Goal: Task Accomplishment & Management: Use online tool/utility

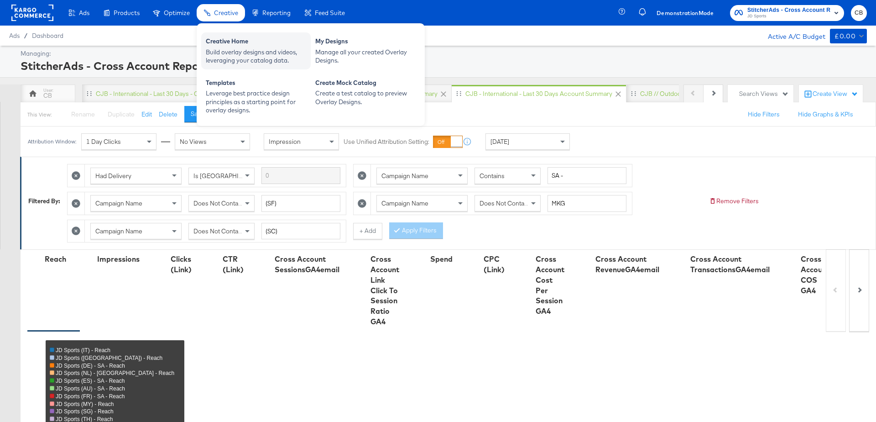
click at [233, 58] on div "Build overlay designs and videos, leveraging your catalog data." at bounding box center [256, 56] width 100 height 17
click at [227, 47] on div "Creative Home" at bounding box center [256, 42] width 100 height 11
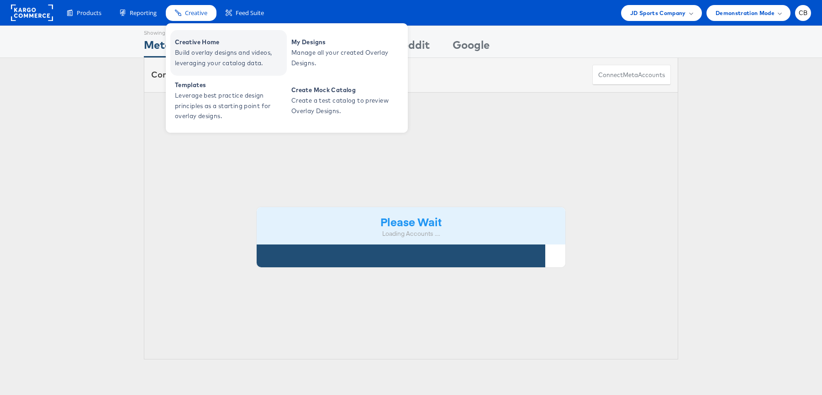
click at [194, 49] on span "Build overlay designs and videos, leveraging your catalog data." at bounding box center [230, 57] width 110 height 21
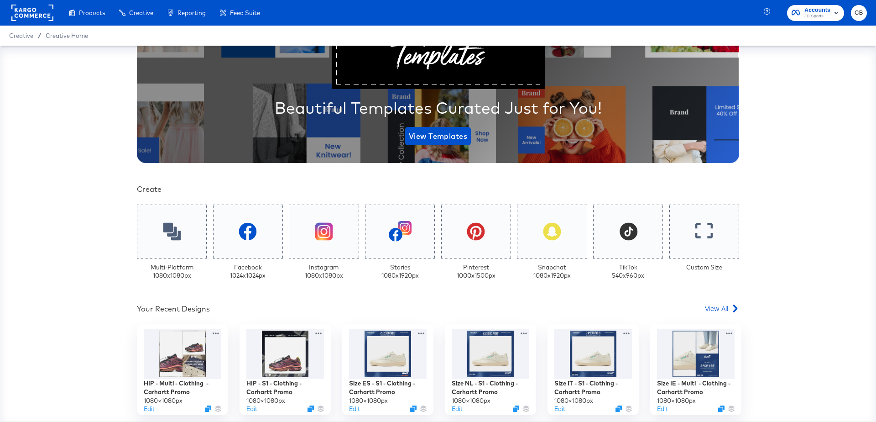
scroll to position [167, 0]
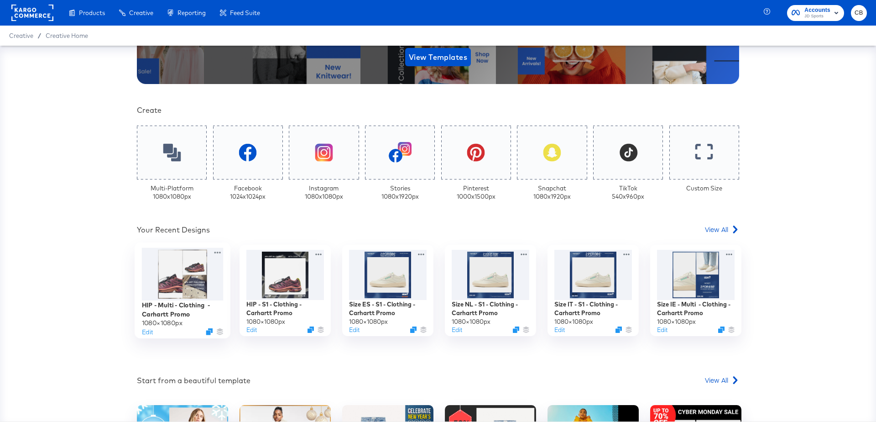
click at [170, 272] on div at bounding box center [183, 274] width 82 height 53
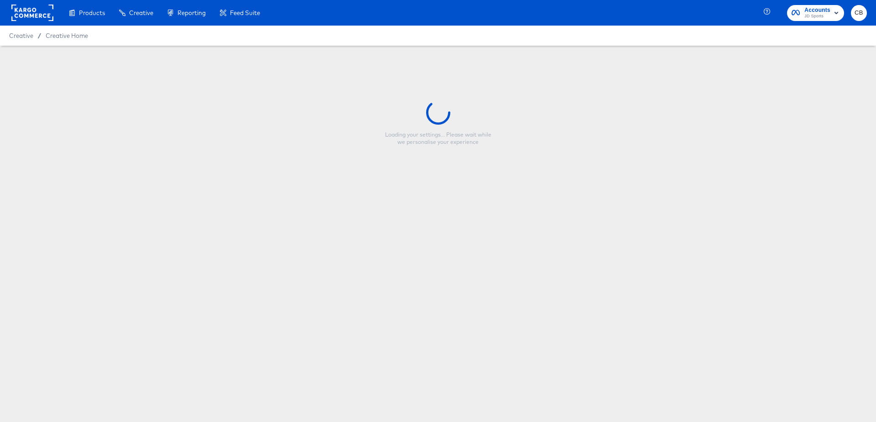
type input "HIP - Multi - Clothing - Carhartt Promo"
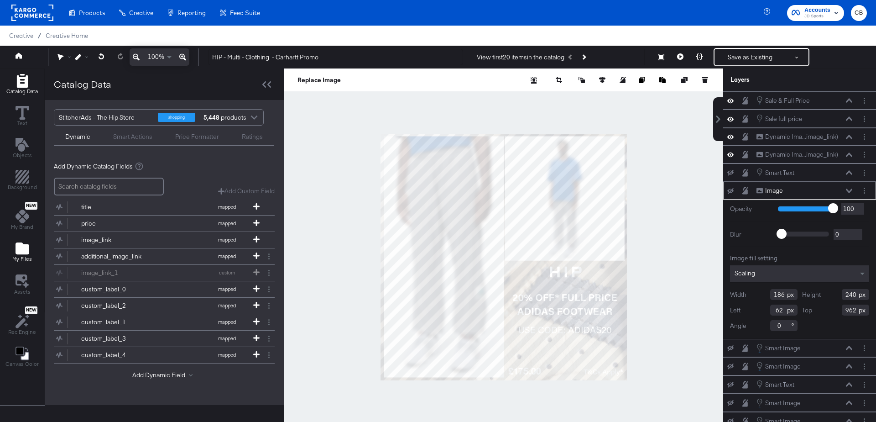
click at [18, 258] on span "My Files" at bounding box center [22, 258] width 20 height 7
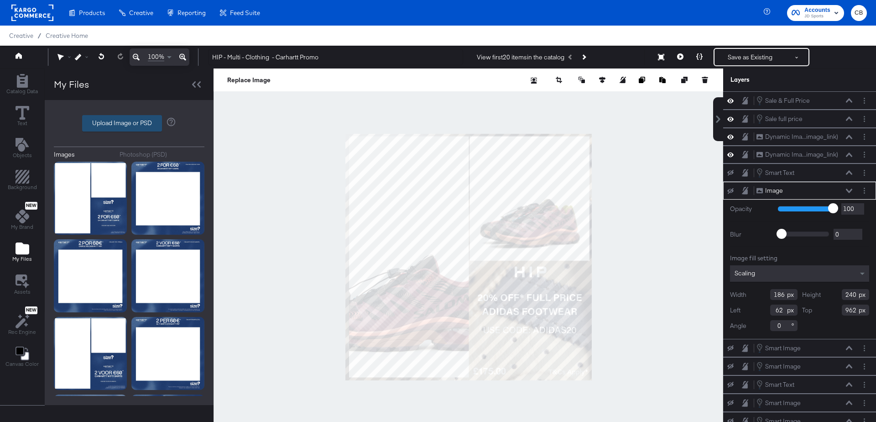
click at [121, 125] on label "Upload Image or PSD" at bounding box center [122, 123] width 79 height 16
click at [129, 123] on input "Upload Image or PSD" at bounding box center [129, 123] width 0 height 0
type input "C:\fakepath\Overlay 1.jpg"
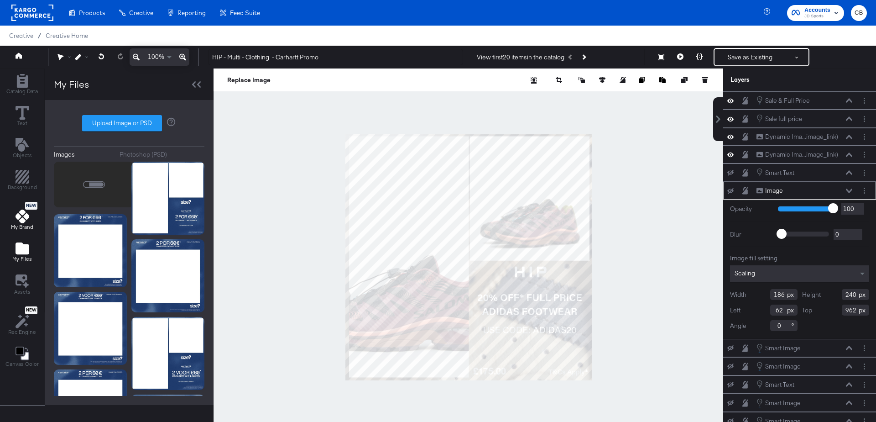
click at [24, 218] on icon at bounding box center [23, 217] width 14 height 14
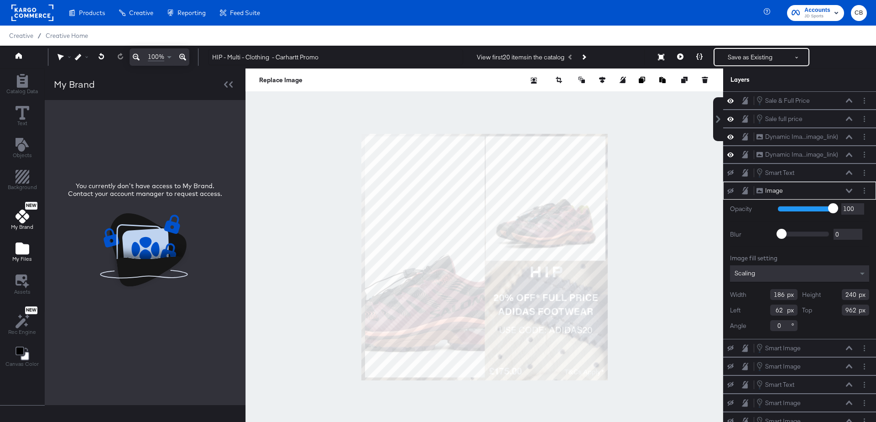
click at [23, 245] on icon "Add Files" at bounding box center [23, 248] width 14 height 12
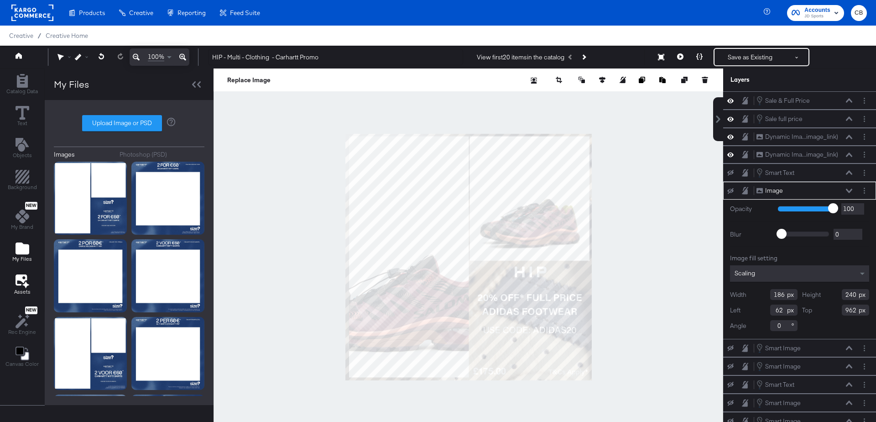
click at [17, 288] on span "Assets" at bounding box center [22, 291] width 16 height 7
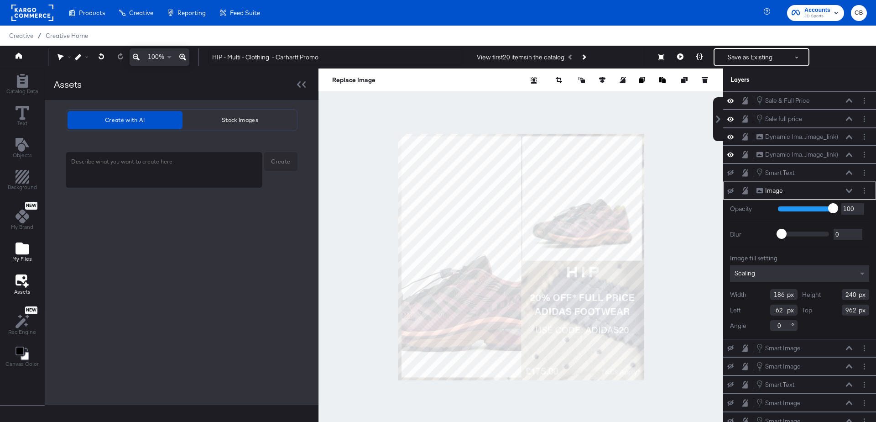
click at [17, 249] on icon "Add Files" at bounding box center [23, 248] width 14 height 12
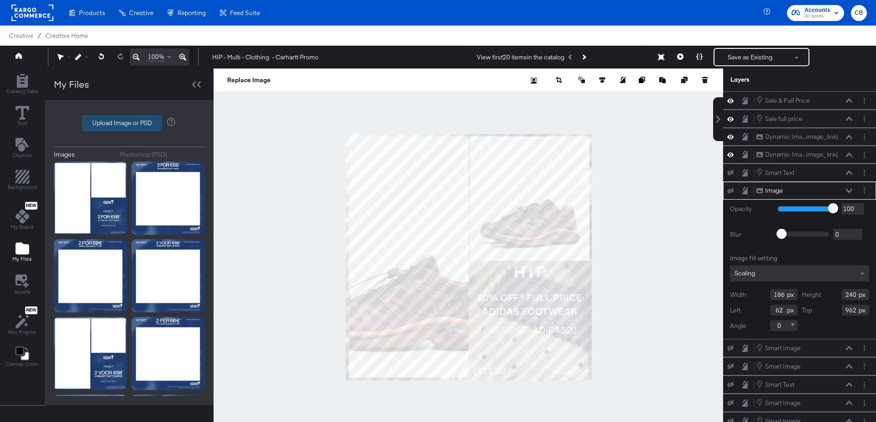
click at [118, 121] on label "Upload Image or PSD" at bounding box center [122, 123] width 79 height 16
click at [129, 123] on input "Upload Image or PSD" at bounding box center [129, 123] width 0 height 0
type input "C:\fakepath\Overlay 1.jpg"
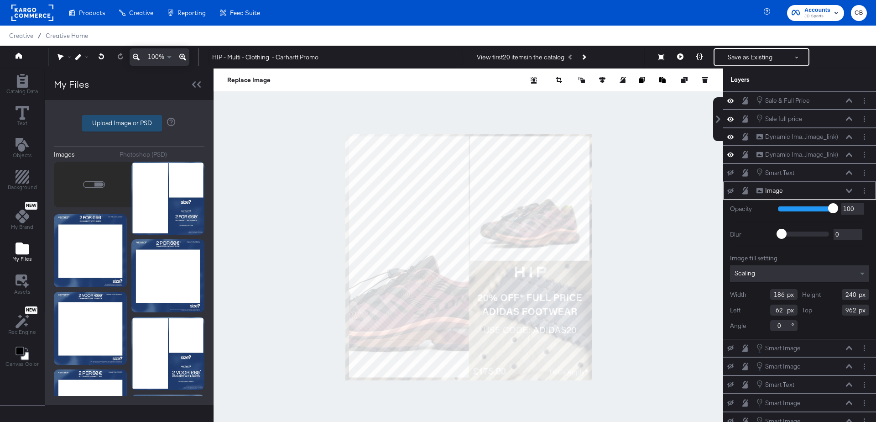
click at [125, 116] on label "Upload Image or PSD" at bounding box center [122, 123] width 79 height 16
click at [129, 123] on input "Upload Image or PSD" at bounding box center [129, 123] width 0 height 0
type input "C:\fakepath\Overlay 1.png"
click at [248, 220] on div at bounding box center [469, 256] width 510 height 377
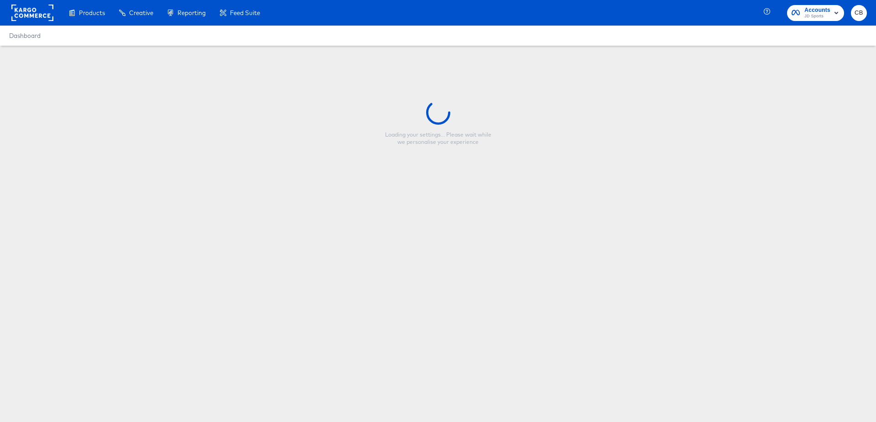
type input "HIP - Multi - Clothing - Carhartt Promo"
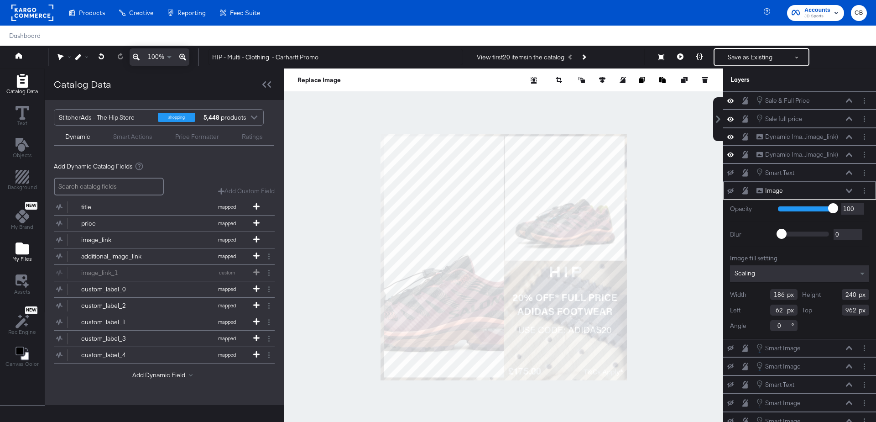
click at [19, 250] on icon "Add Files" at bounding box center [23, 248] width 14 height 12
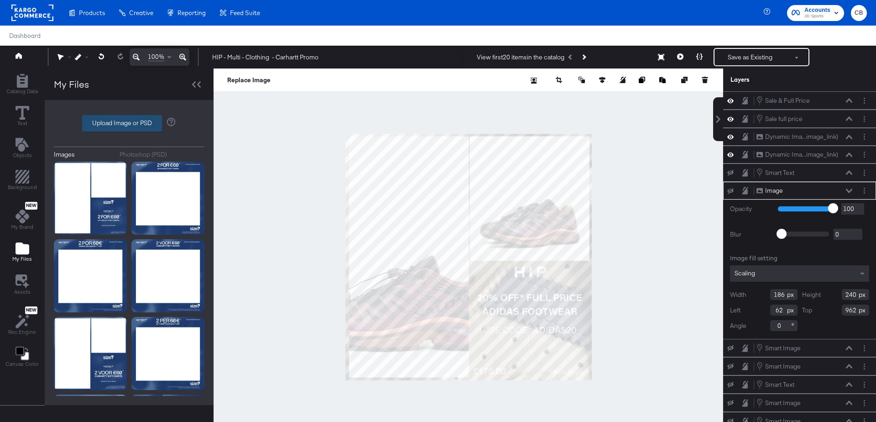
click at [113, 131] on label "Upload Image or PSD" at bounding box center [122, 123] width 79 height 16
click at [129, 123] on input "Upload Image or PSD" at bounding box center [129, 123] width 0 height 0
type input "C:\fakepath\Overlay 1.png"
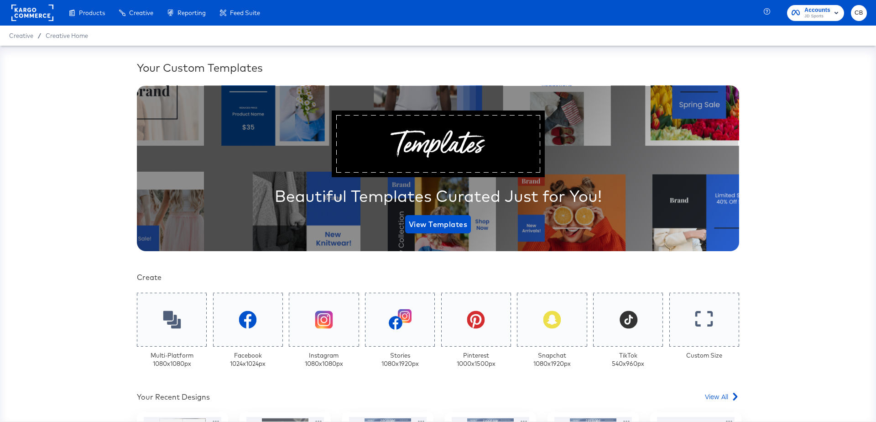
scroll to position [181, 0]
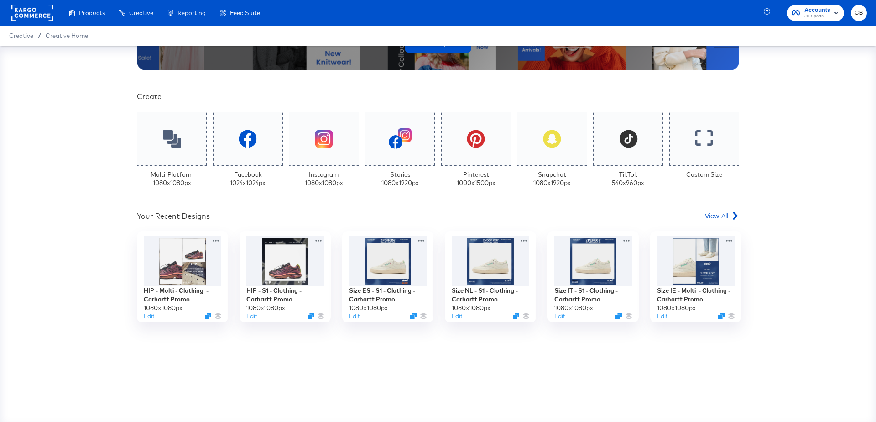
click at [709, 216] on span "View All" at bounding box center [716, 215] width 23 height 9
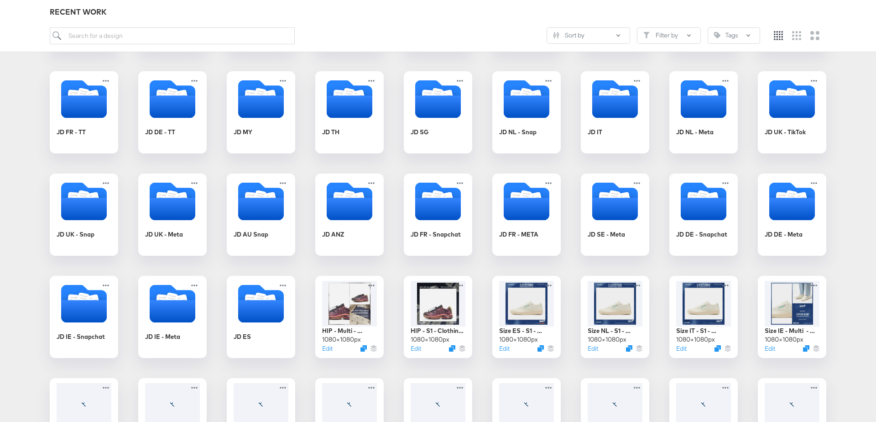
scroll to position [246, 0]
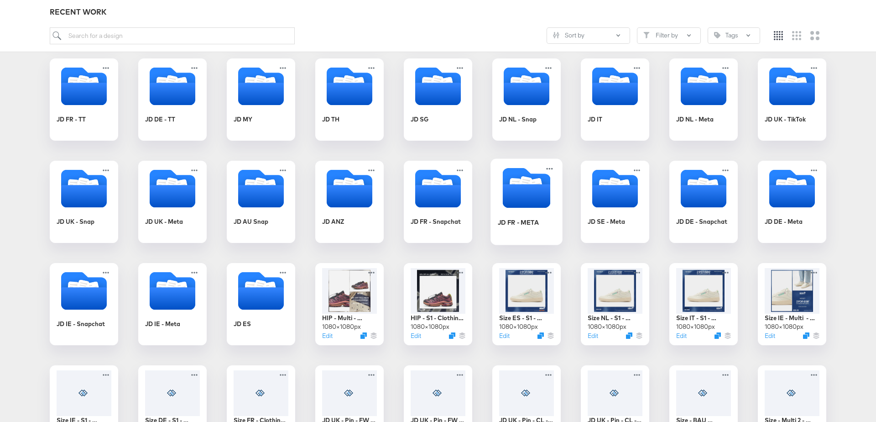
click at [505, 201] on icon "Folder" at bounding box center [527, 196] width 48 height 24
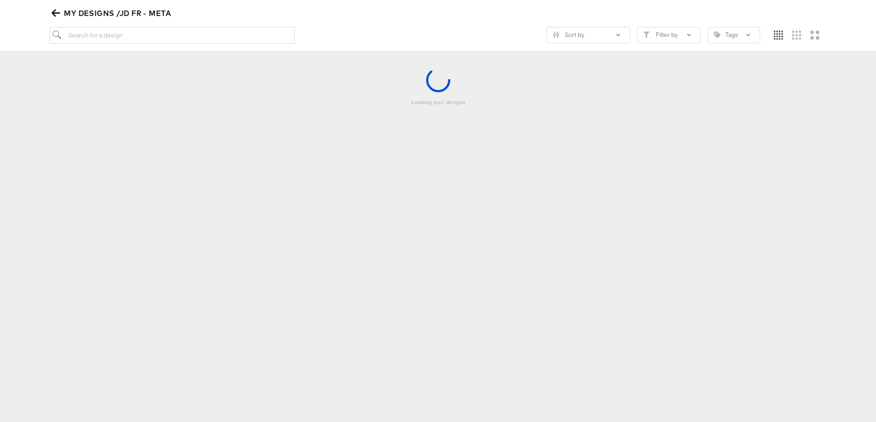
scroll to position [104, 0]
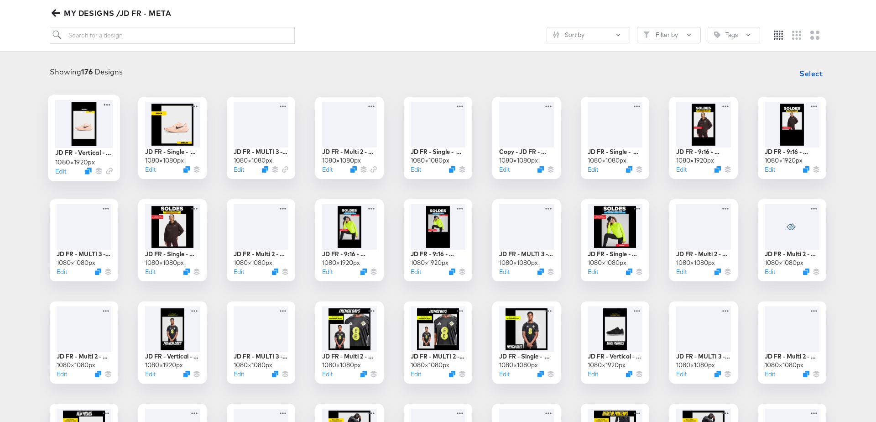
click at [91, 117] on div at bounding box center [84, 124] width 58 height 48
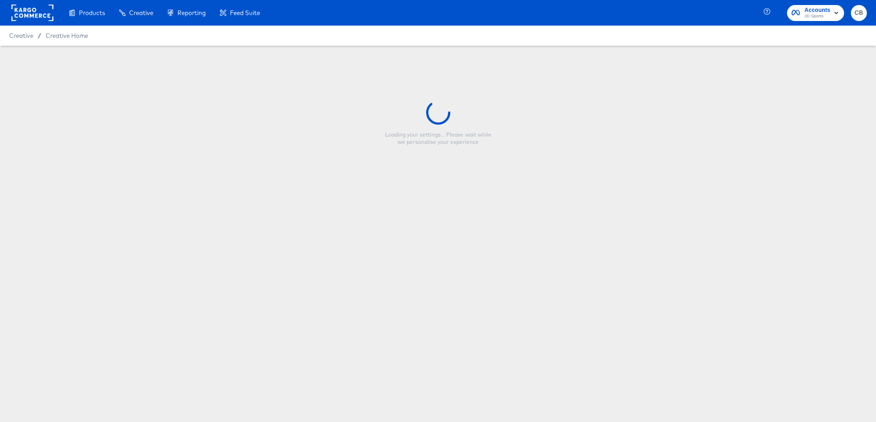
type input "JD FR - Vertical - Clearance"
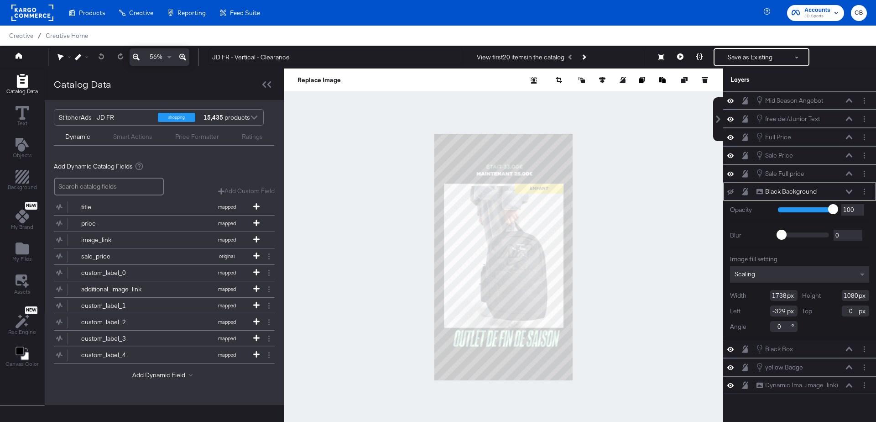
click at [347, 144] on div at bounding box center [504, 256] width 440 height 377
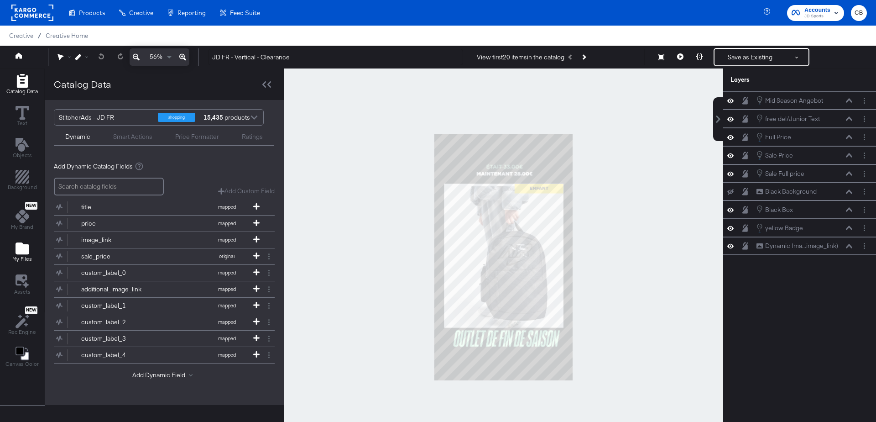
click at [26, 248] on icon "Add Files" at bounding box center [23, 248] width 14 height 12
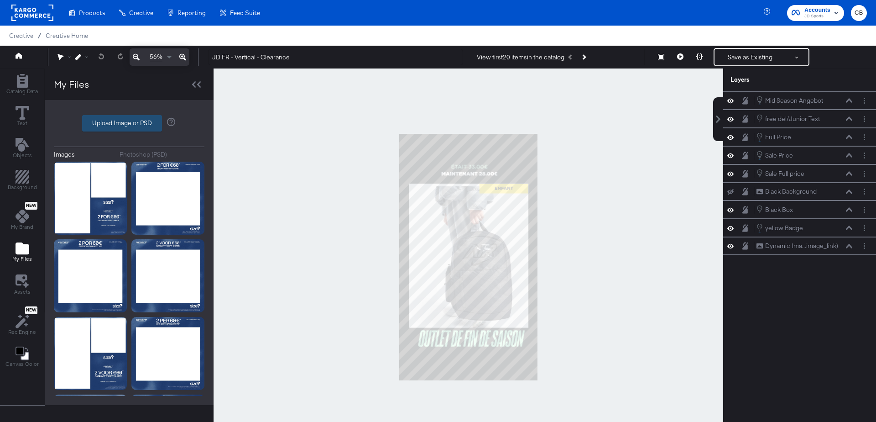
click at [120, 125] on label "Upload Image or PSD" at bounding box center [122, 123] width 79 height 16
click at [129, 123] on input "Upload Image or PSD" at bounding box center [129, 123] width 0 height 0
type input "C:\fakepath\Overlay 1.png"
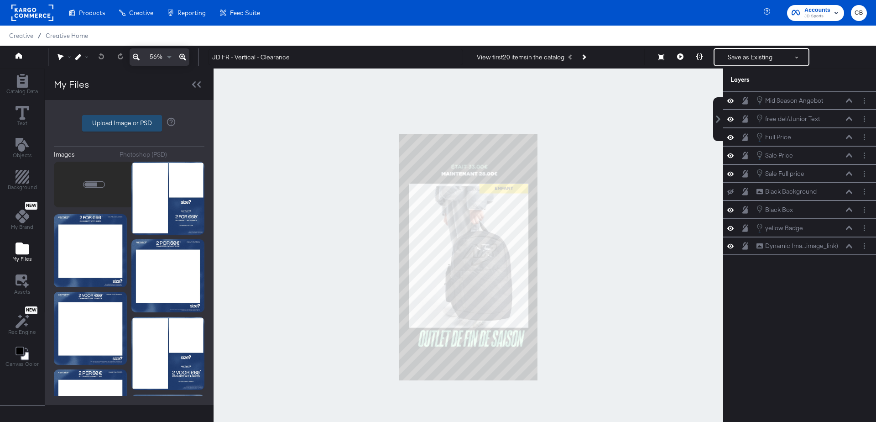
click at [120, 122] on label "Upload Image or PSD" at bounding box center [122, 123] width 79 height 16
click at [129, 123] on input "Upload Image or PSD" at bounding box center [129, 123] width 0 height 0
type input "C:\fakepath\NL_Clearance-removebg-preview.png"
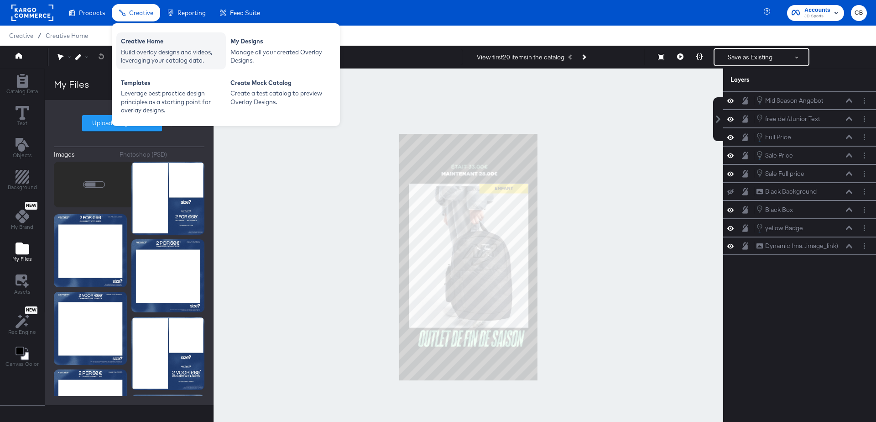
click at [141, 57] on div "Build overlay designs and videos, leveraging your catalog data." at bounding box center [171, 56] width 100 height 17
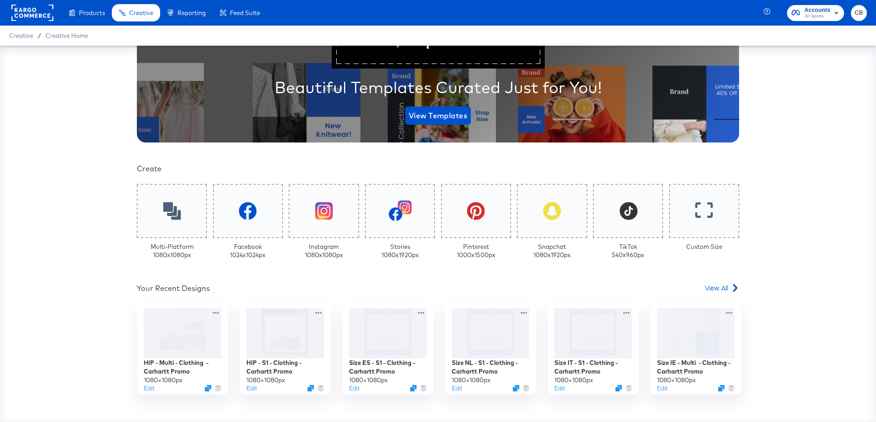
scroll to position [181, 0]
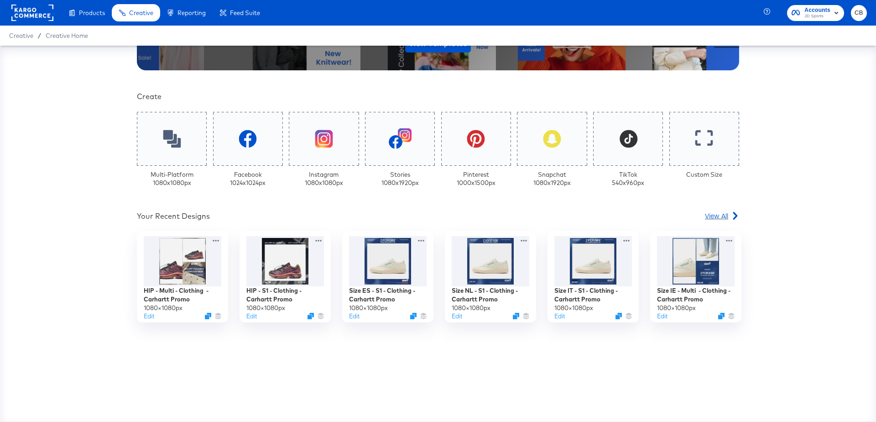
click at [722, 216] on span "View All" at bounding box center [716, 215] width 23 height 9
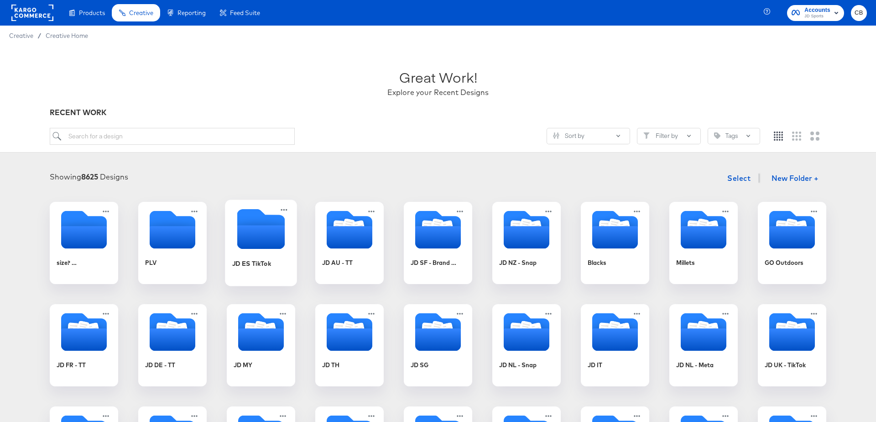
click at [258, 229] on icon "Empty folder" at bounding box center [261, 237] width 48 height 24
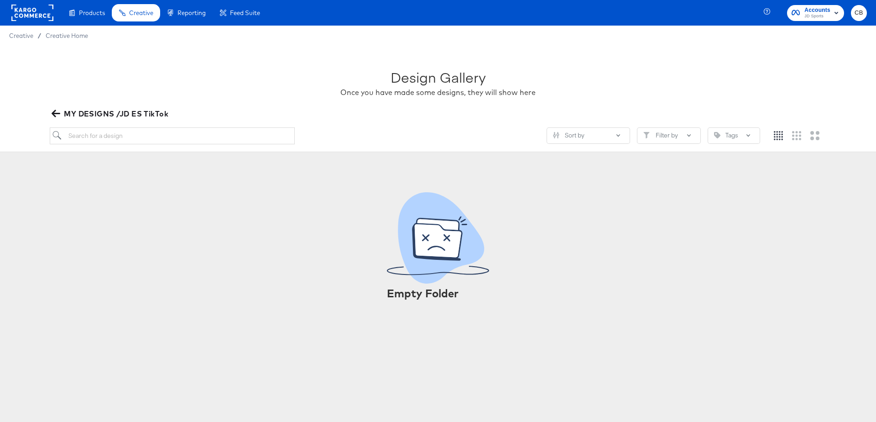
click at [55, 117] on icon "button" at bounding box center [56, 113] width 9 height 7
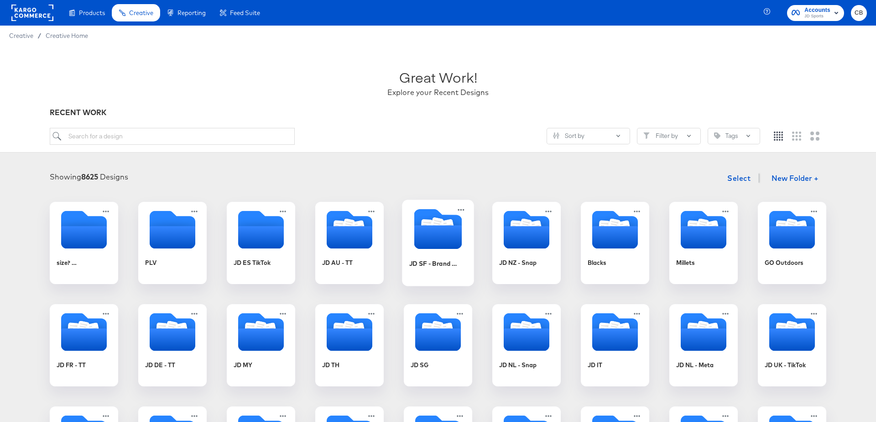
click at [435, 225] on icon "Folder" at bounding box center [438, 237] width 48 height 24
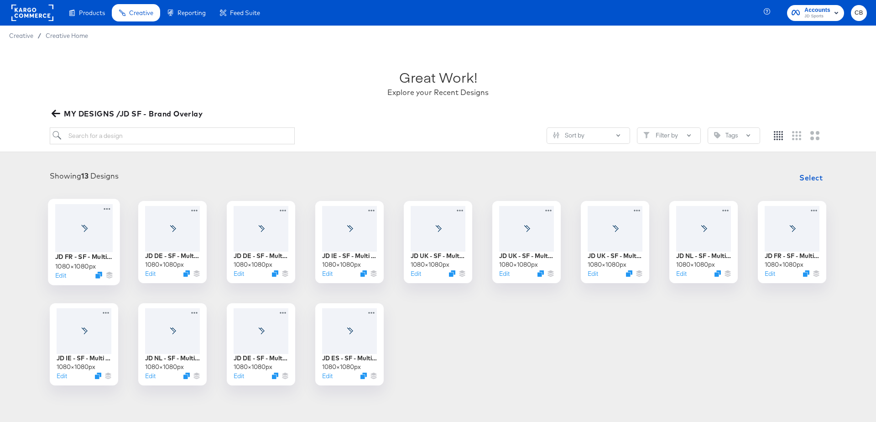
click at [82, 224] on icon at bounding box center [84, 227] width 17 height 7
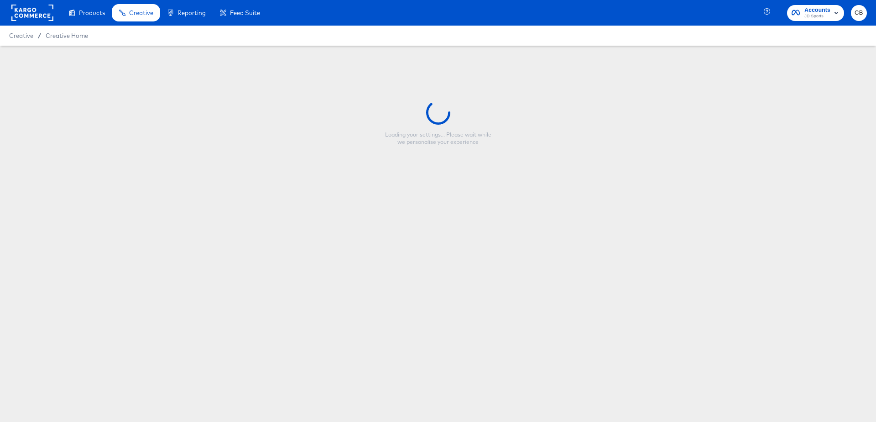
type input "JD FR - SF - Multi - Hoka"
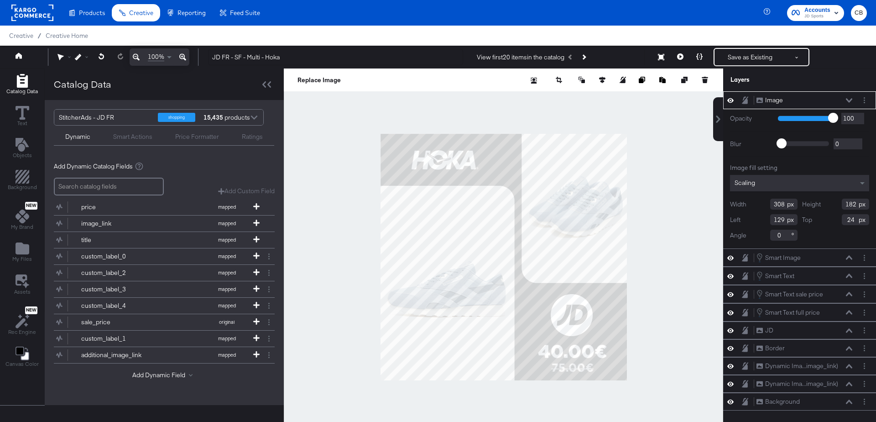
click at [325, 115] on div at bounding box center [504, 256] width 440 height 377
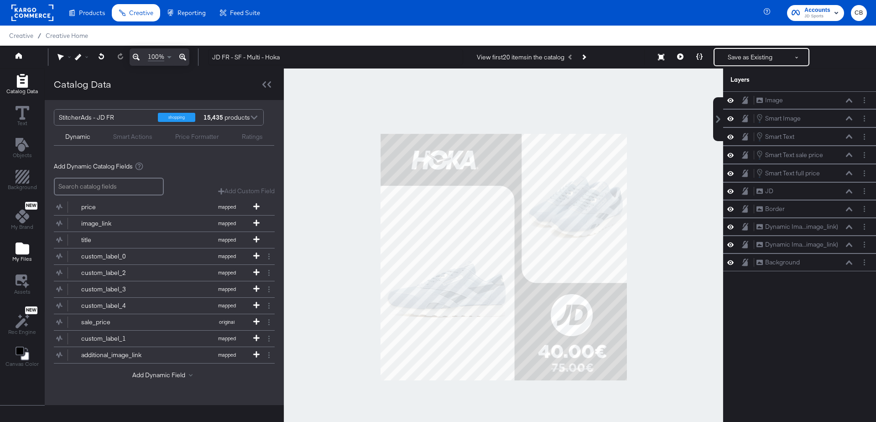
click at [19, 246] on icon "Add Files" at bounding box center [23, 248] width 14 height 12
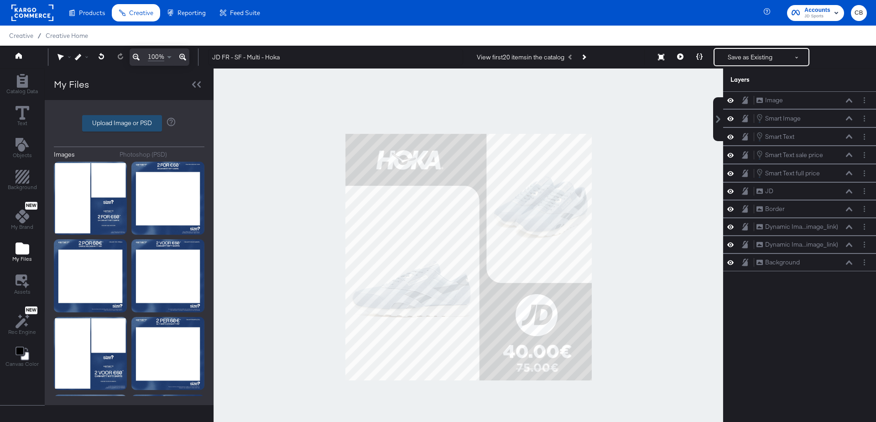
click at [113, 127] on label "Upload Image or PSD" at bounding box center [122, 123] width 79 height 16
click at [129, 123] on input "Upload Image or PSD" at bounding box center [129, 123] width 0 height 0
type input "C:\fakepath\image (70).png"
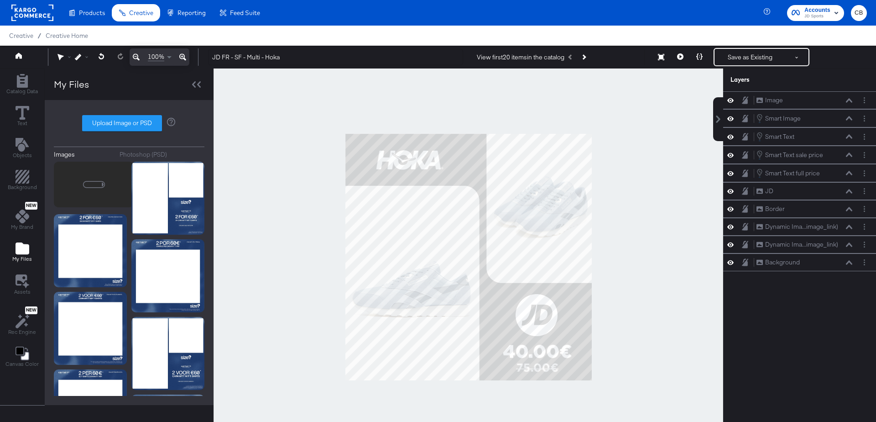
click at [132, 154] on div "Photoshop (PSD)" at bounding box center [143, 154] width 47 height 9
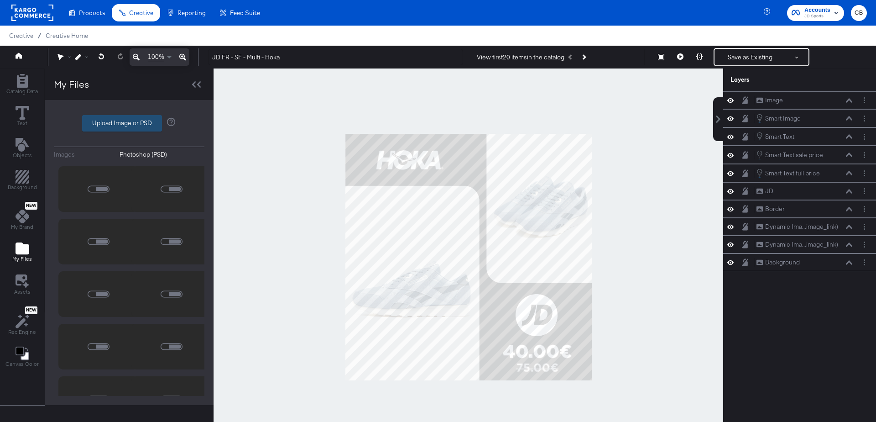
click at [118, 120] on label "Upload Image or PSD" at bounding box center [122, 123] width 79 height 16
click at [129, 123] on input "Upload Image or PSD" at bounding box center [129, 123] width 0 height 0
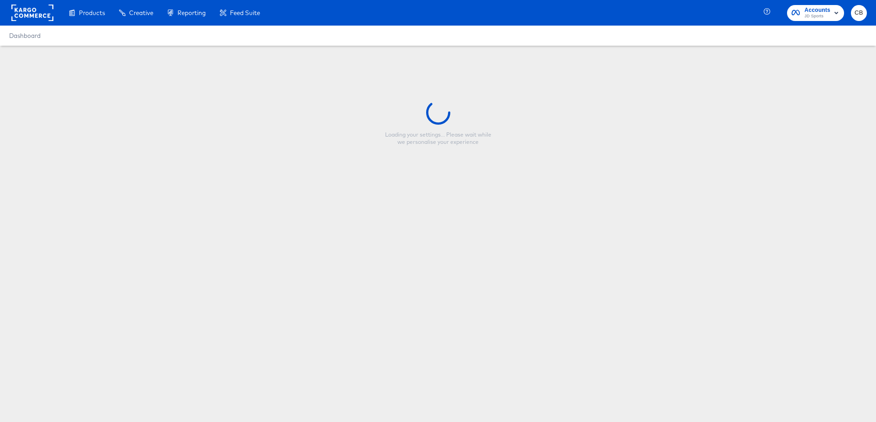
type input "JD FR - SF - Multi - Hoka"
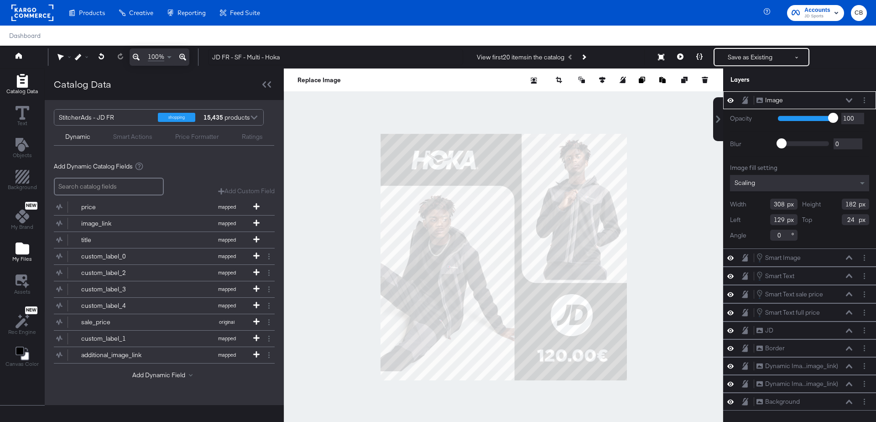
click at [18, 259] on span "My Files" at bounding box center [22, 258] width 20 height 7
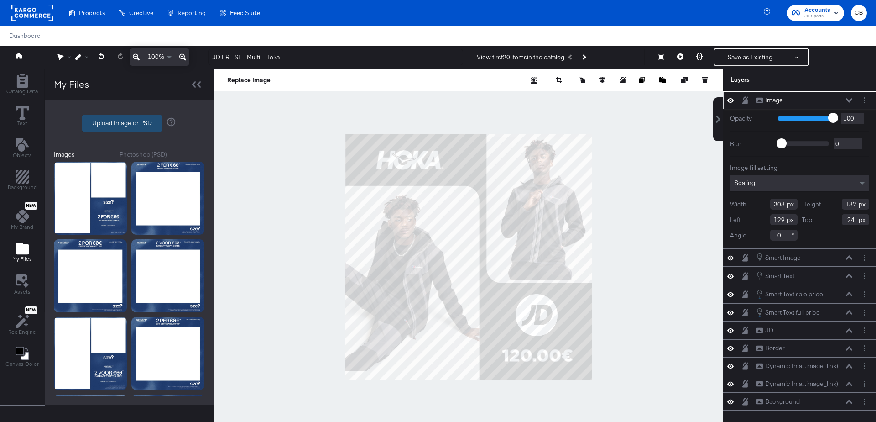
click at [125, 124] on label "Upload Image or PSD" at bounding box center [122, 123] width 79 height 16
click at [129, 123] on input "Upload Image or PSD" at bounding box center [129, 123] width 0 height 0
type input "C:\fakepath\image (69).png"
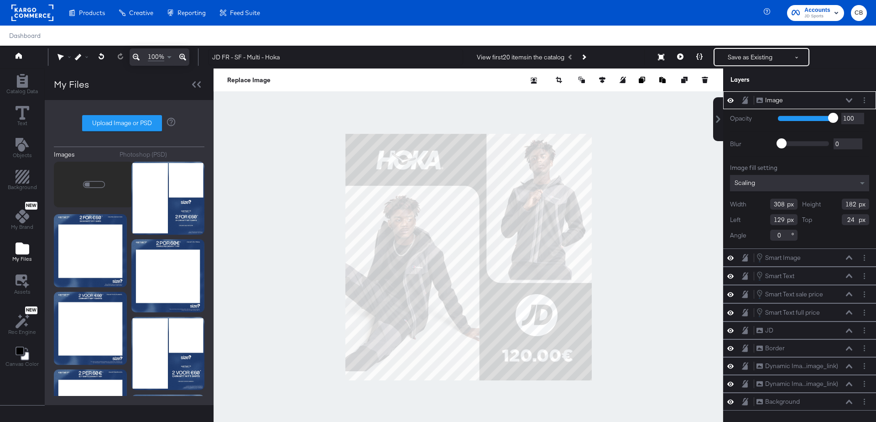
click at [267, 156] on div at bounding box center [469, 256] width 510 height 377
